Goal: Navigation & Orientation: Locate item on page

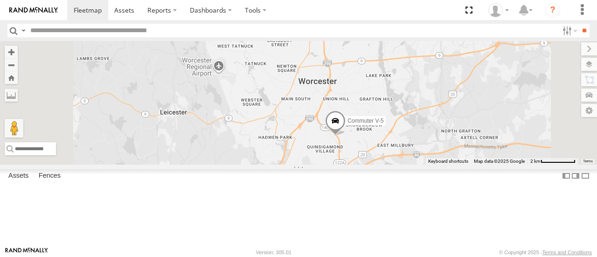
drag, startPoint x: 464, startPoint y: 155, endPoint x: 459, endPoint y: 113, distance: 42.3
click at [459, 113] on div "Commuter V-5 Commuter V-7" at bounding box center [298, 102] width 597 height 123
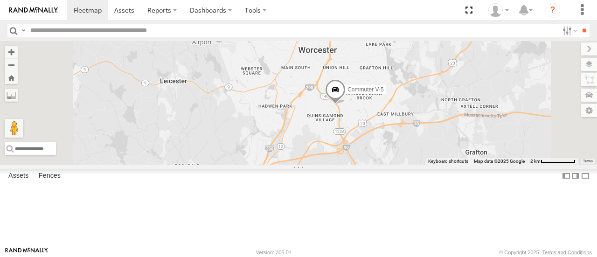
click at [345, 105] on span at bounding box center [335, 92] width 21 height 25
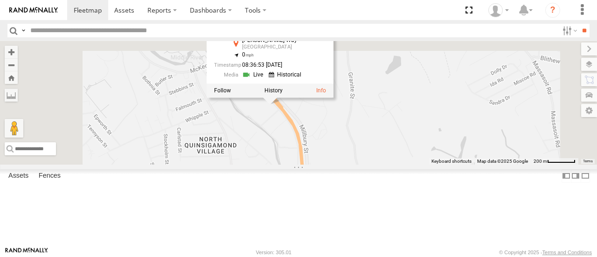
drag, startPoint x: 399, startPoint y: 103, endPoint x: 451, endPoint y: 189, distance: 101.4
click at [451, 164] on div "Commuter V-5 Commuter V-7 Commuter V-5 All Assets [PERSON_NAME][GEOGRAPHIC_DATA…" at bounding box center [298, 102] width 597 height 123
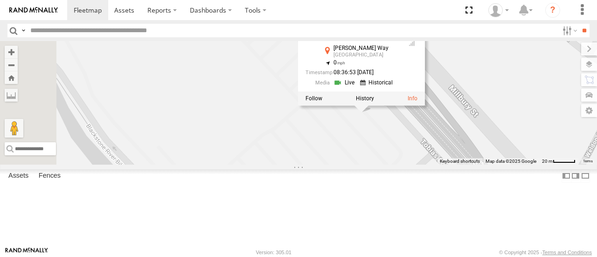
drag, startPoint x: 412, startPoint y: 121, endPoint x: 548, endPoint y: 164, distance: 142.7
click at [555, 164] on div "Commuter V-5 Commuter V-7 Commuter V-5 All Assets [PERSON_NAME][GEOGRAPHIC_DATA…" at bounding box center [298, 102] width 597 height 123
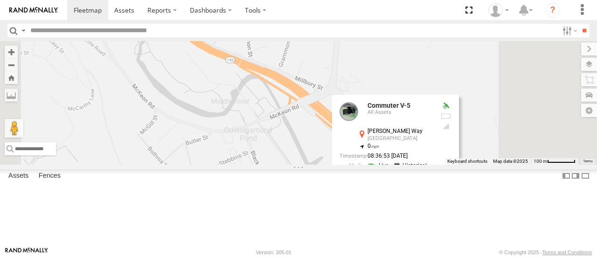
drag, startPoint x: 431, startPoint y: 91, endPoint x: 416, endPoint y: 165, distance: 76.1
click at [416, 164] on div "Commuter V-5 Commuter V-7 Commuter V-5 All Assets [PERSON_NAME][GEOGRAPHIC_DATA…" at bounding box center [298, 102] width 597 height 123
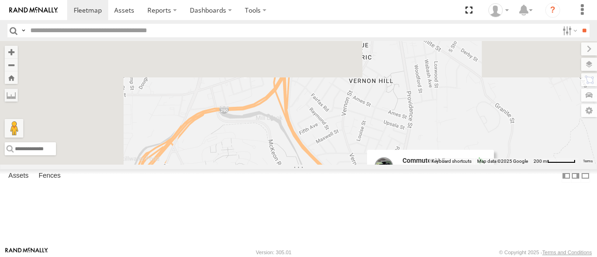
drag, startPoint x: 317, startPoint y: 102, endPoint x: 440, endPoint y: 211, distance: 164.4
click at [440, 164] on div "Commuter V-5 Commuter V-7 Commuter V-5 All Assets [PERSON_NAME][GEOGRAPHIC_DATA…" at bounding box center [298, 102] width 597 height 123
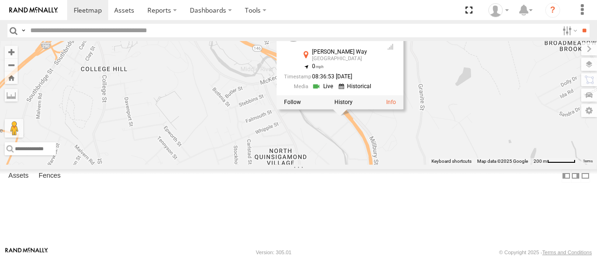
drag, startPoint x: 459, startPoint y: 183, endPoint x: 367, endPoint y: 48, distance: 163.2
click at [367, 48] on div "Commuter V-5 Commuter V-7 Commuter V-5 All Assets [PERSON_NAME][GEOGRAPHIC_DATA…" at bounding box center [298, 102] width 597 height 123
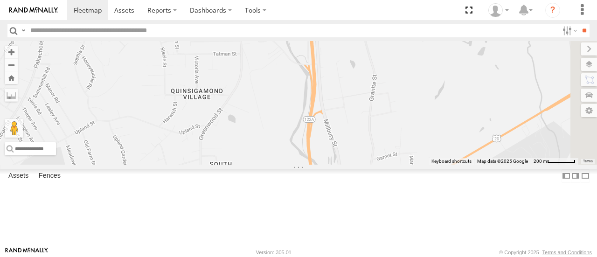
drag, startPoint x: 433, startPoint y: 202, endPoint x: 364, endPoint y: 53, distance: 163.9
click at [364, 53] on div "Commuter V-5 Commuter V-7 Commuter V-5 All Assets [PERSON_NAME][GEOGRAPHIC_DATA…" at bounding box center [298, 102] width 597 height 123
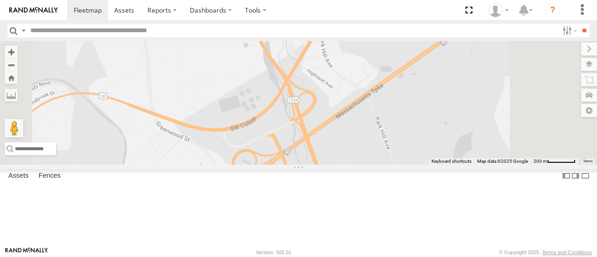
drag, startPoint x: 378, startPoint y: 193, endPoint x: 341, endPoint y: 64, distance: 134.8
click at [341, 64] on div "Commuter V-5 Commuter V-7 Commuter V-5 All Assets [PERSON_NAME][GEOGRAPHIC_DATA…" at bounding box center [298, 102] width 597 height 123
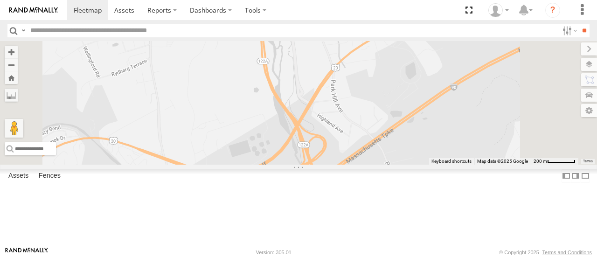
drag, startPoint x: 328, startPoint y: 58, endPoint x: 338, endPoint y: 104, distance: 47.3
click at [338, 104] on div "Commuter V-5 Commuter V-7 Commuter V-5 All Assets [PERSON_NAME][GEOGRAPHIC_DATA…" at bounding box center [298, 102] width 597 height 123
